Goal: Task Accomplishment & Management: Manage account settings

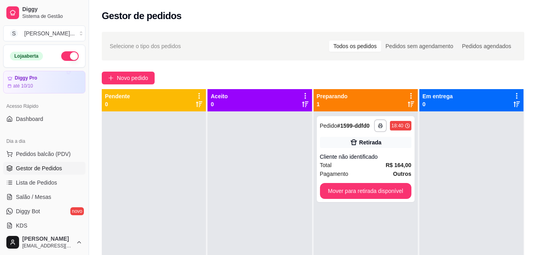
click at [120, 132] on div at bounding box center [154, 238] width 104 height 255
click at [43, 154] on span "Pedidos balcão (PDV)" at bounding box center [43, 154] width 55 height 8
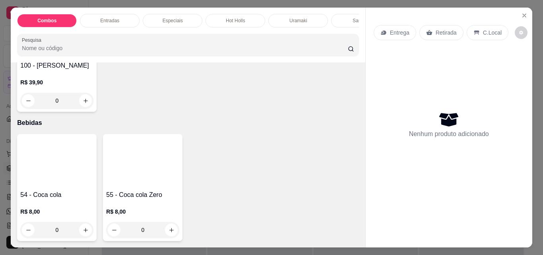
scroll to position [2862, 0]
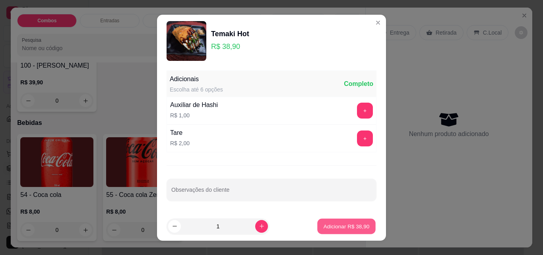
click at [328, 226] on p "Adicionar R$ 38,90" at bounding box center [347, 226] width 46 height 8
type input "1"
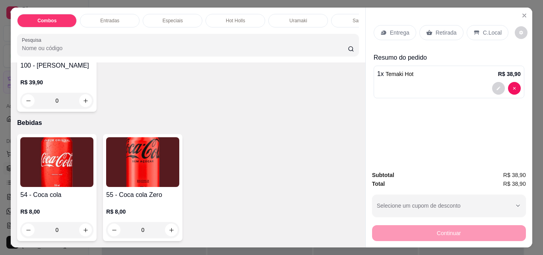
click at [399, 29] on p "Entrega" at bounding box center [399, 33] width 19 height 8
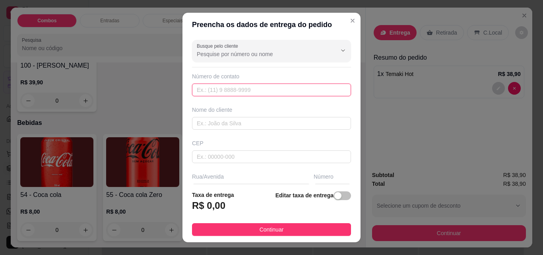
click at [196, 95] on input "text" at bounding box center [271, 89] width 159 height 13
click at [196, 93] on input "text" at bounding box center [271, 89] width 159 height 13
click at [213, 91] on input "text" at bounding box center [271, 89] width 159 height 13
type input "[PHONE_NUMBER]"
click at [217, 132] on div "Busque pelo cliente Número de contato [PHONE_NUMBER] Nome do cliente CEP Rua/[G…" at bounding box center [271, 110] width 178 height 147
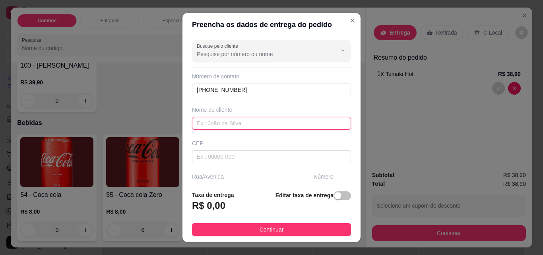
click at [214, 123] on input "text" at bounding box center [271, 123] width 159 height 13
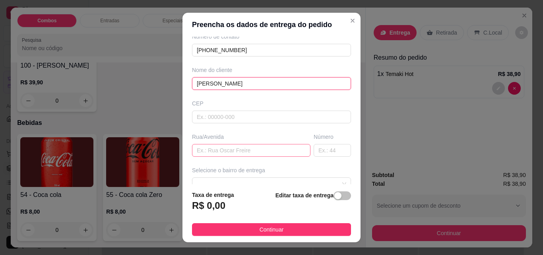
type input "[PERSON_NAME]"
click at [221, 149] on input "text" at bounding box center [251, 150] width 118 height 13
type input "av itapemirim"
drag, startPoint x: 322, startPoint y: 144, endPoint x: 317, endPoint y: 149, distance: 7.6
click at [322, 145] on input "text" at bounding box center [332, 150] width 37 height 13
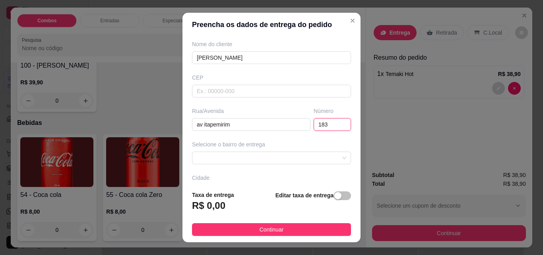
scroll to position [79, 0]
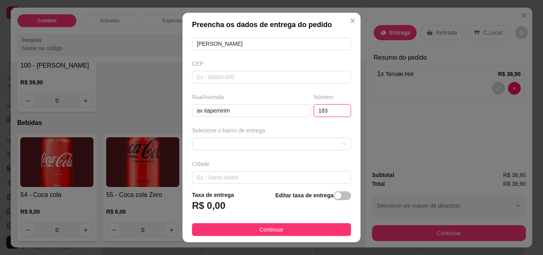
type input "183"
click at [223, 136] on div "Selecione o bairro de entrega" at bounding box center [271, 138] width 162 height 24
click at [221, 141] on span at bounding box center [271, 144] width 149 height 12
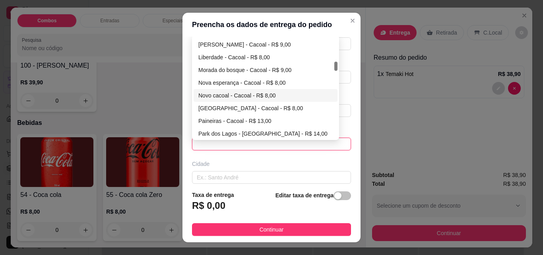
scroll to position [238, 0]
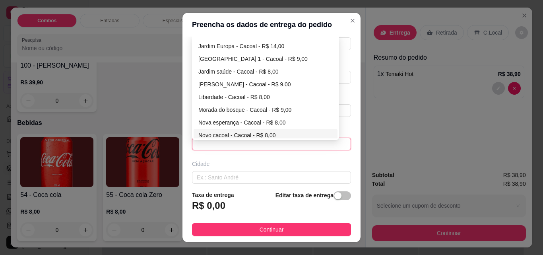
click at [248, 135] on div "Novo cacoal - Cacoal - R$ 8,00" at bounding box center [265, 135] width 134 height 9
type input "Cacoal"
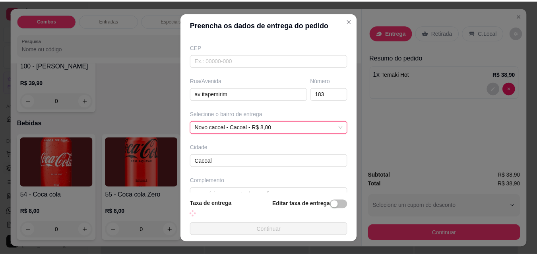
scroll to position [112, 0]
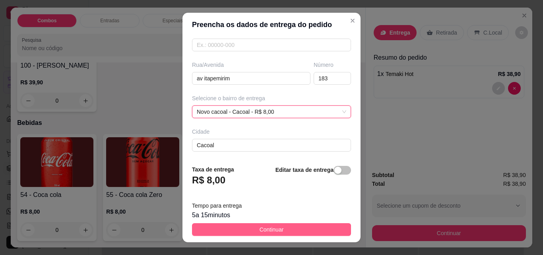
click at [271, 229] on span "Continuar" at bounding box center [272, 229] width 24 height 9
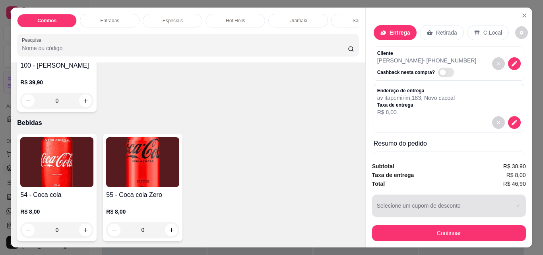
click at [454, 199] on button "Selecione um cupom de desconto" at bounding box center [449, 205] width 154 height 22
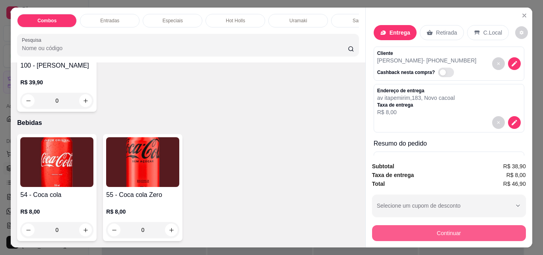
click at [406, 233] on button "Continuar" at bounding box center [449, 233] width 154 height 16
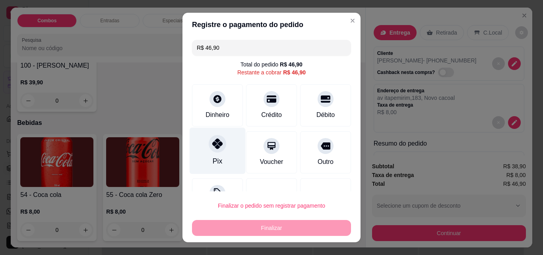
click at [217, 159] on div "Pix" at bounding box center [218, 161] width 10 height 10
type input "R$ 0,00"
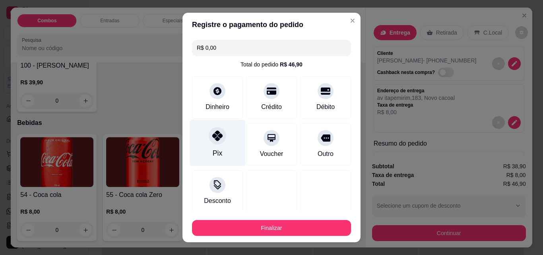
click at [209, 141] on div at bounding box center [217, 135] width 17 height 17
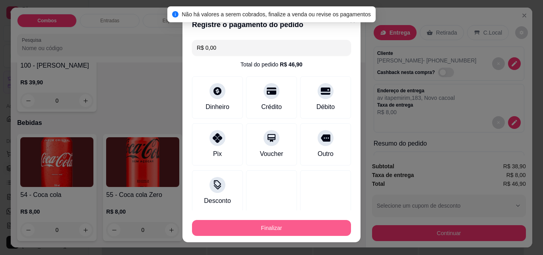
click at [236, 222] on button "Finalizar" at bounding box center [271, 228] width 159 height 16
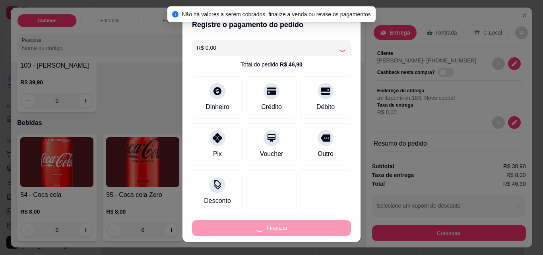
type input "0"
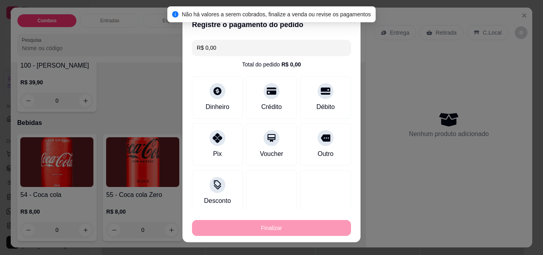
type input "-R$ 46,90"
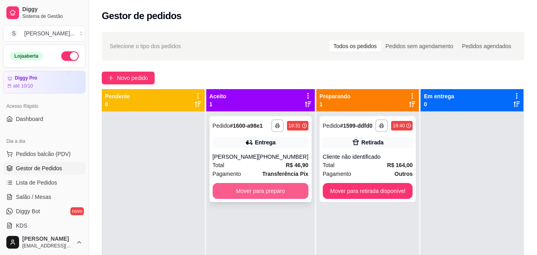
click at [272, 192] on button "Mover para preparo" at bounding box center [261, 191] width 96 height 16
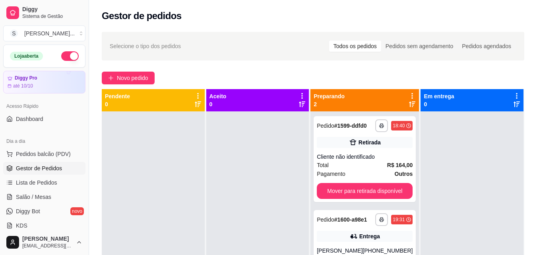
click at [269, 204] on div at bounding box center [257, 238] width 103 height 255
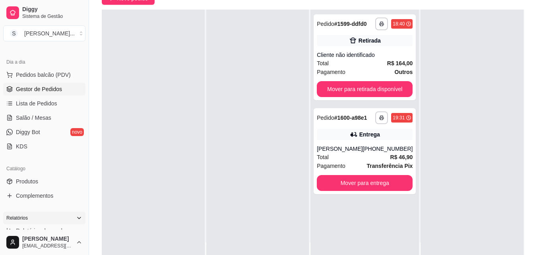
scroll to position [79, 0]
click at [46, 180] on link "Produtos" at bounding box center [44, 180] width 82 height 13
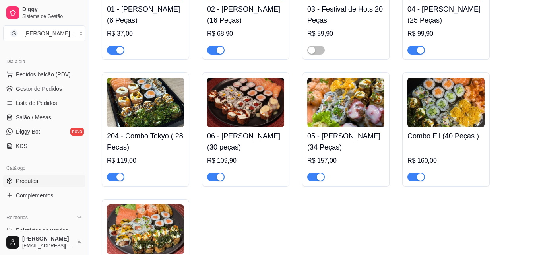
scroll to position [159, 0]
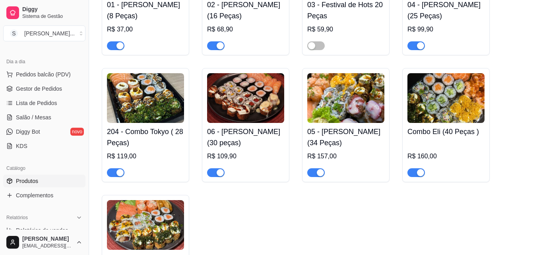
click at [417, 175] on div "button" at bounding box center [420, 172] width 7 height 7
click at [114, 171] on span "button" at bounding box center [115, 172] width 17 height 9
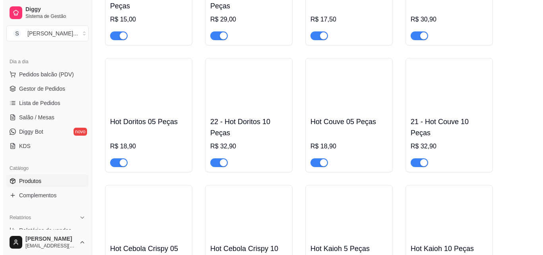
scroll to position [1033, 0]
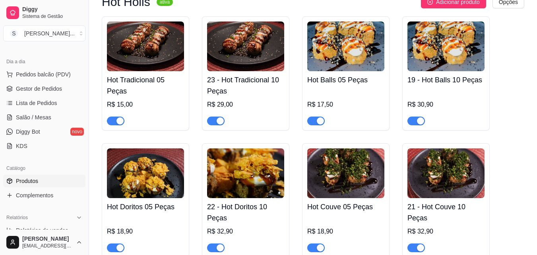
click at [310, 246] on div at bounding box center [315, 247] width 17 height 10
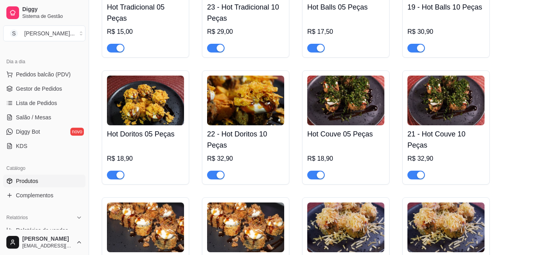
scroll to position [1113, 0]
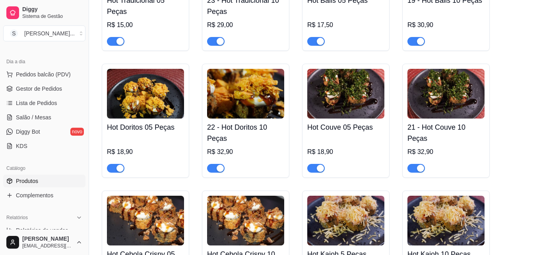
click at [414, 172] on span "button" at bounding box center [415, 168] width 17 height 9
click at [312, 169] on span "button" at bounding box center [315, 168] width 17 height 9
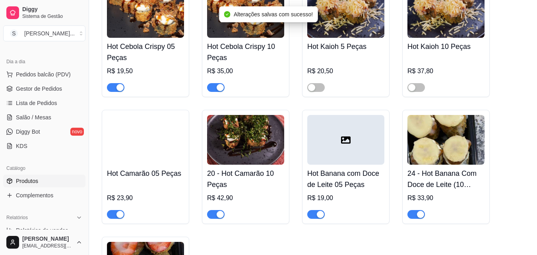
scroll to position [1351, 0]
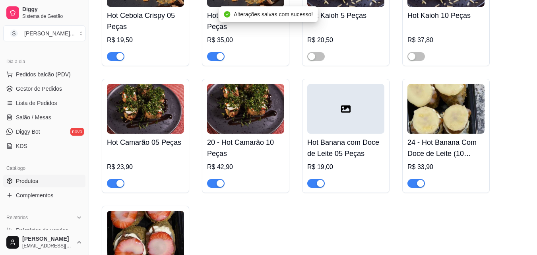
click at [213, 185] on span "button" at bounding box center [215, 183] width 17 height 9
click at [113, 188] on span "button" at bounding box center [115, 183] width 17 height 9
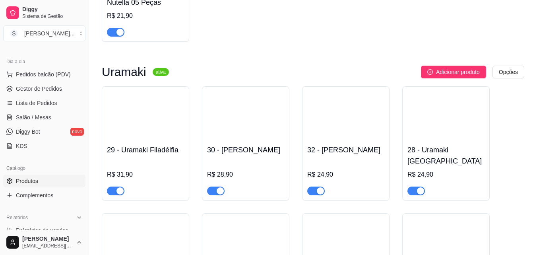
scroll to position [1630, 0]
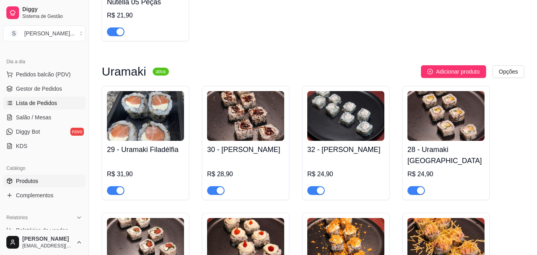
click at [56, 98] on link "Lista de Pedidos" at bounding box center [44, 103] width 82 height 13
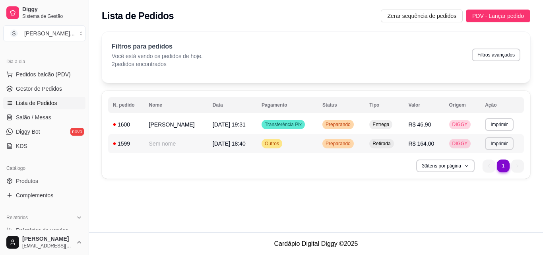
click at [218, 145] on span "[DATE] 18:40" at bounding box center [229, 143] width 33 height 6
click at [208, 153] on div "**********" at bounding box center [316, 135] width 428 height 88
click at [213, 146] on span "[DATE] 18:40" at bounding box center [229, 143] width 33 height 6
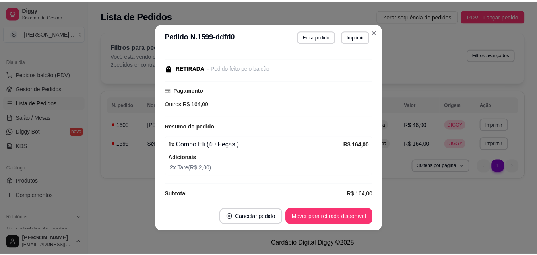
scroll to position [79, 0]
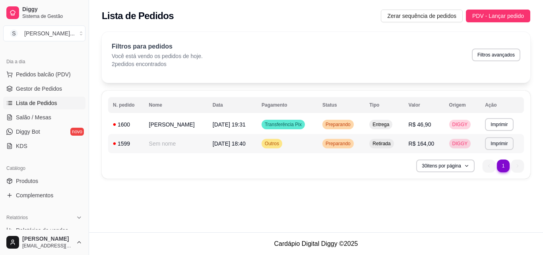
click at [213, 136] on td "[DATE] 18:40" at bounding box center [232, 143] width 49 height 19
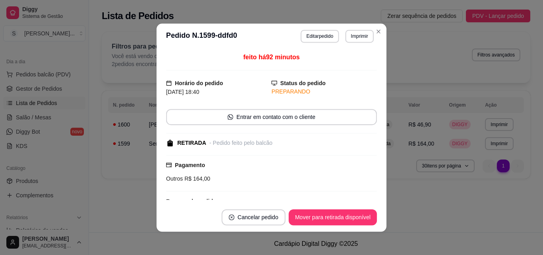
click at [208, 128] on div "feito há 92 minutos Horário do pedido [DATE] 18:40 Status do pedido PREPARANDO …" at bounding box center [271, 125] width 211 height 147
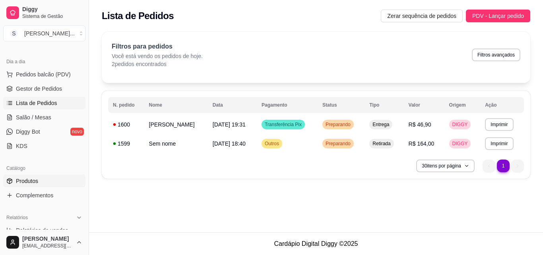
click at [55, 176] on link "Produtos" at bounding box center [44, 180] width 82 height 13
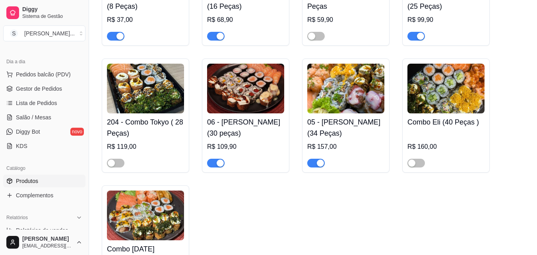
scroll to position [238, 0]
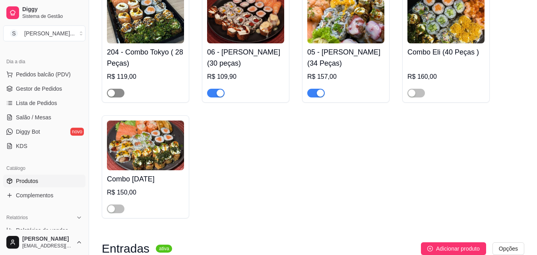
click at [117, 96] on span "button" at bounding box center [115, 93] width 17 height 9
click at [419, 97] on span "button" at bounding box center [415, 93] width 17 height 9
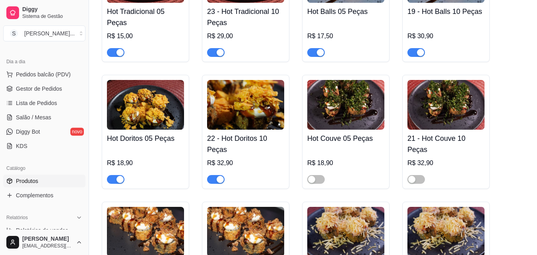
scroll to position [1113, 0]
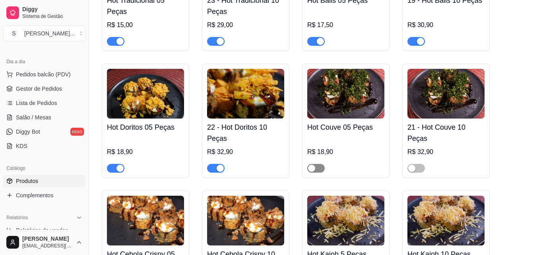
click at [315, 172] on div "button" at bounding box center [311, 168] width 7 height 7
click at [425, 172] on div at bounding box center [445, 165] width 77 height 16
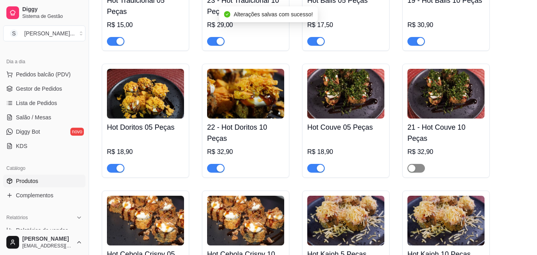
click at [417, 170] on span "button" at bounding box center [415, 168] width 17 height 9
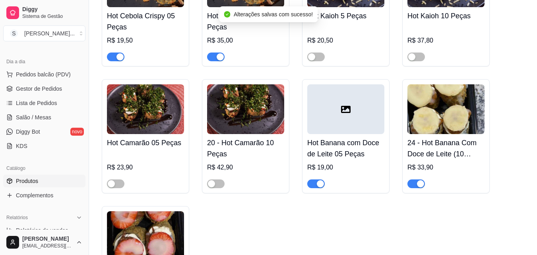
scroll to position [1351, 0]
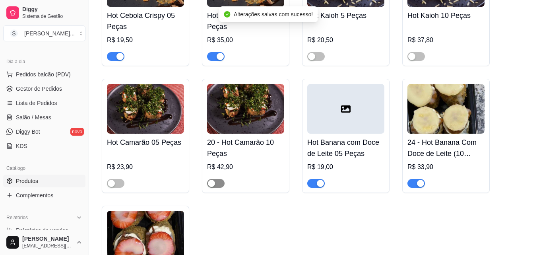
click at [219, 188] on span "button" at bounding box center [215, 183] width 17 height 9
click at [122, 188] on span "button" at bounding box center [115, 183] width 17 height 9
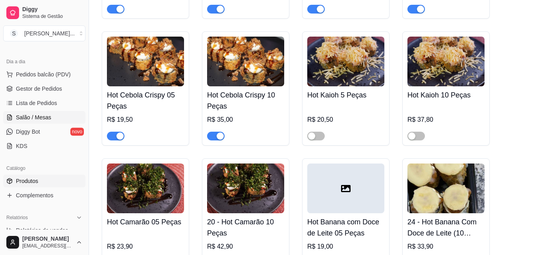
scroll to position [40, 0]
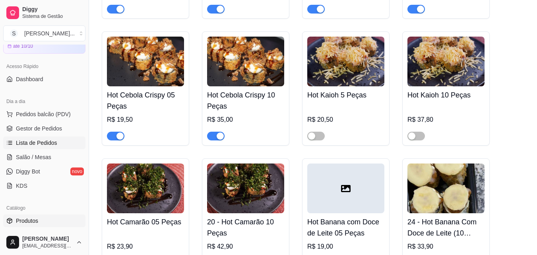
click at [63, 143] on link "Lista de Pedidos" at bounding box center [44, 142] width 82 height 13
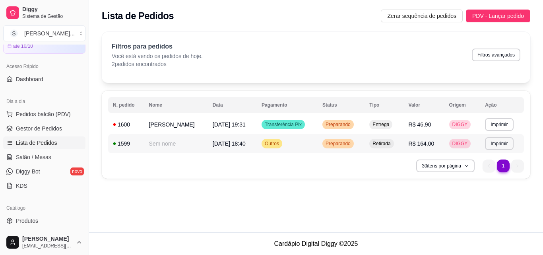
click at [247, 143] on td "[DATE] 18:40" at bounding box center [232, 143] width 49 height 19
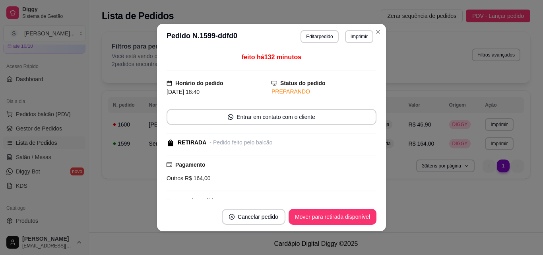
click at [335, 212] on button "Mover para retirada disponível" at bounding box center [333, 217] width 88 height 16
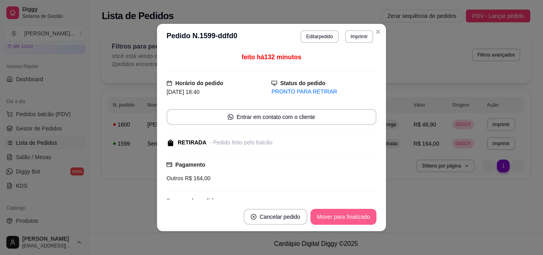
click at [341, 220] on button "Mover para finalizado" at bounding box center [343, 217] width 66 height 16
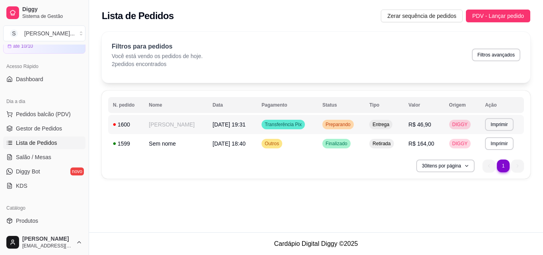
click at [208, 130] on td "[DATE] 19:31" at bounding box center [232, 124] width 49 height 19
